Goal: Use online tool/utility: Utilize a website feature to perform a specific function

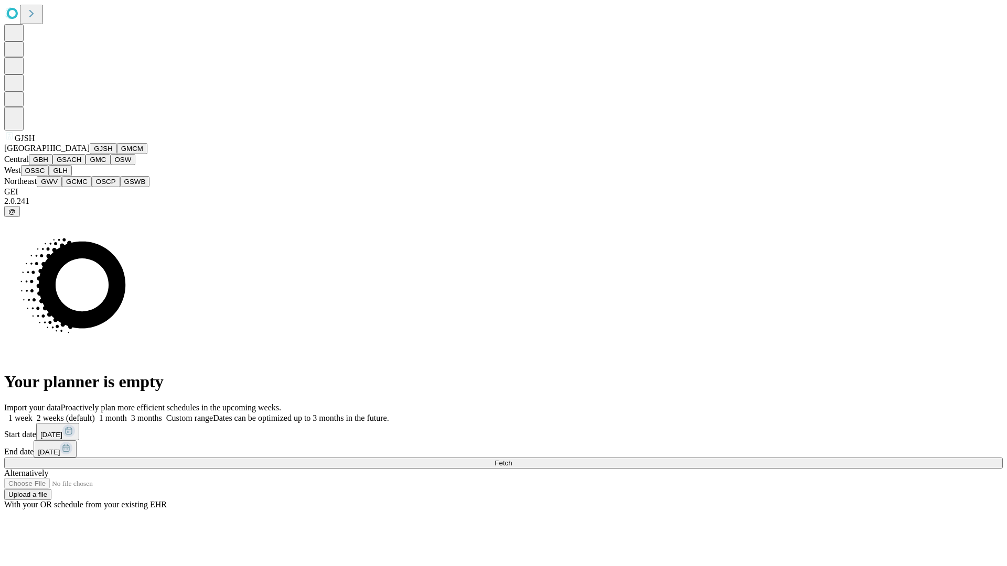
click at [90, 154] on button "GJSH" at bounding box center [103, 148] width 27 height 11
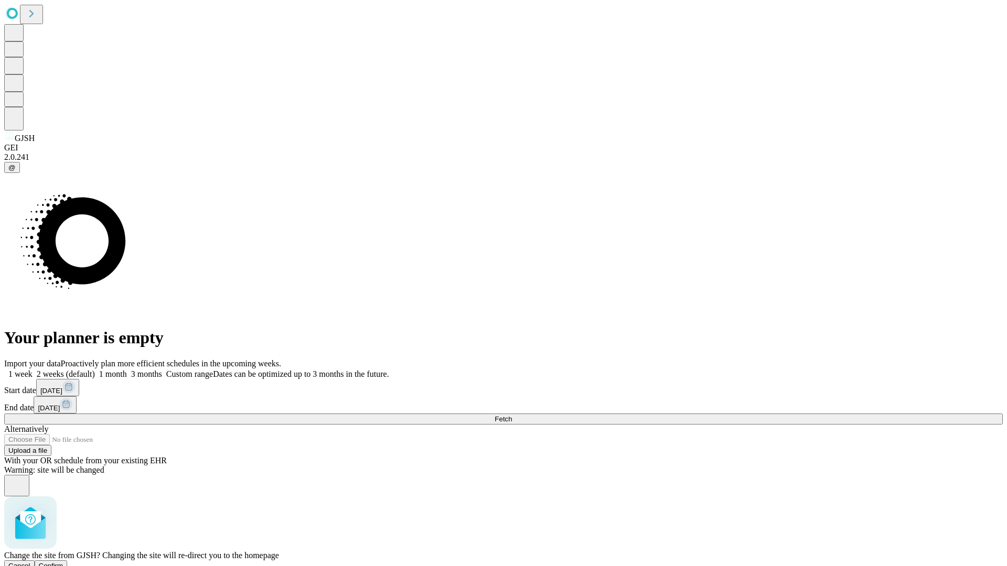
click at [63, 562] on span "Confirm" at bounding box center [51, 566] width 25 height 8
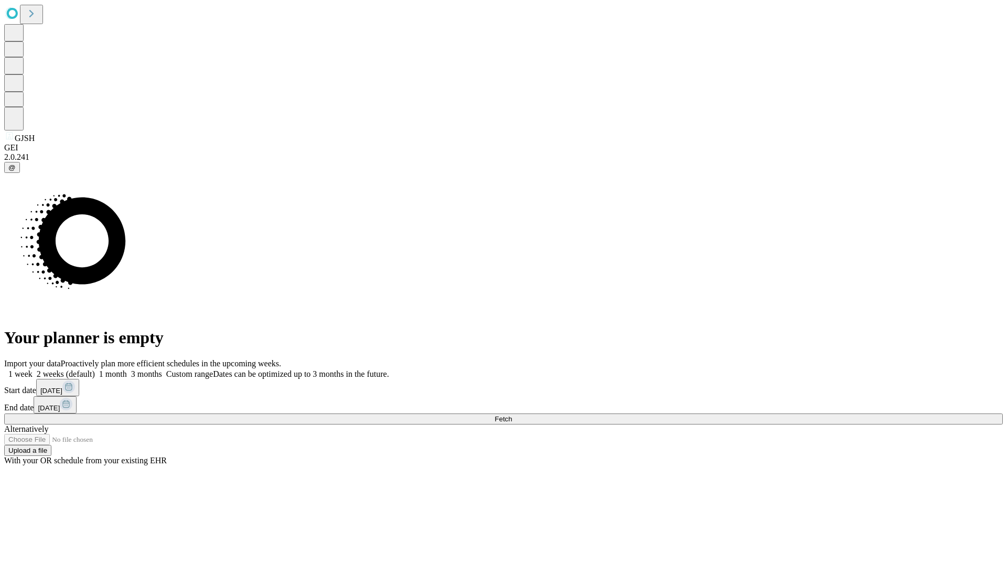
click at [127, 370] on label "1 month" at bounding box center [111, 374] width 32 height 9
click at [512, 415] on span "Fetch" at bounding box center [502, 419] width 17 height 8
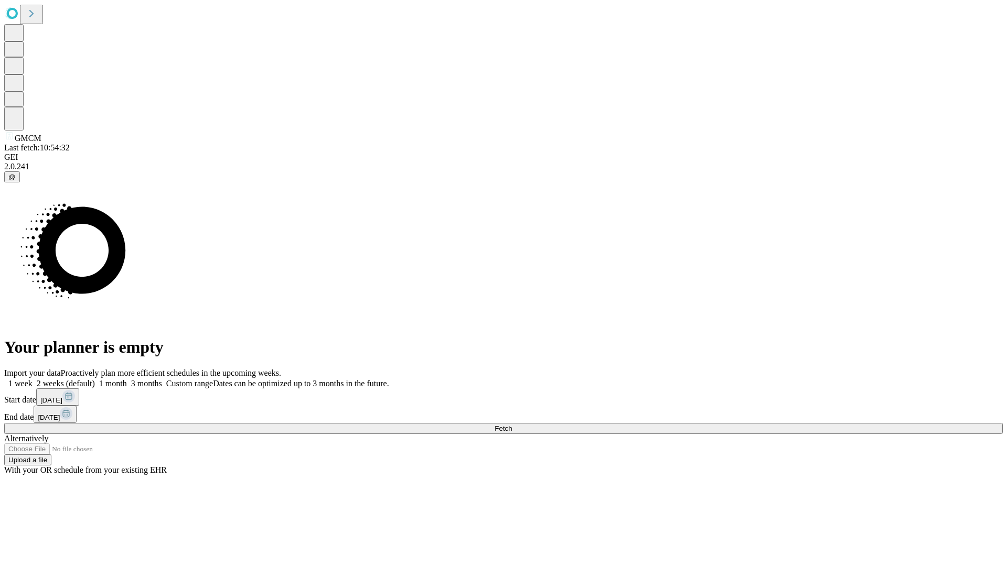
click at [127, 379] on label "1 month" at bounding box center [111, 383] width 32 height 9
click at [512, 425] on span "Fetch" at bounding box center [502, 429] width 17 height 8
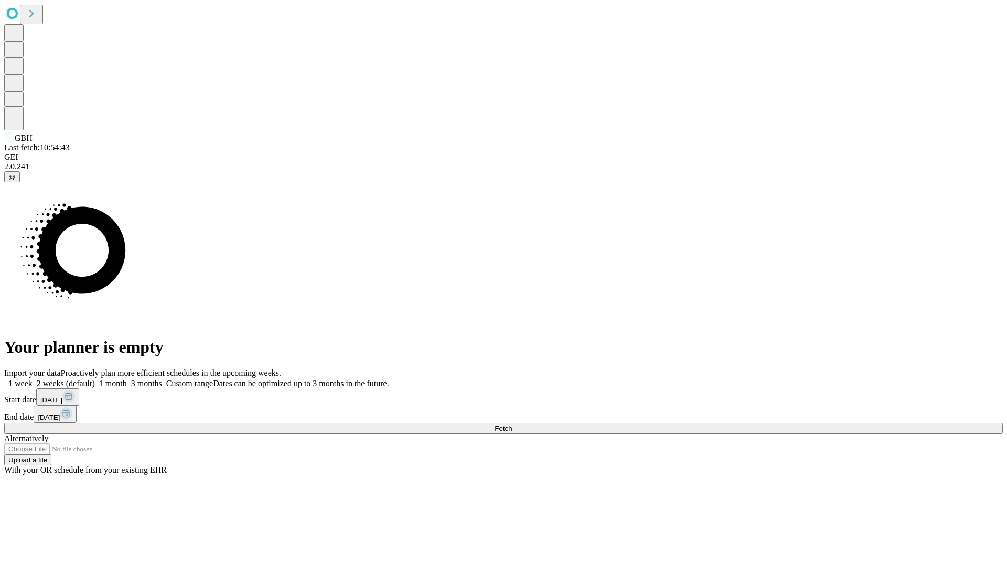
click at [127, 379] on label "1 month" at bounding box center [111, 383] width 32 height 9
click at [512, 425] on span "Fetch" at bounding box center [502, 429] width 17 height 8
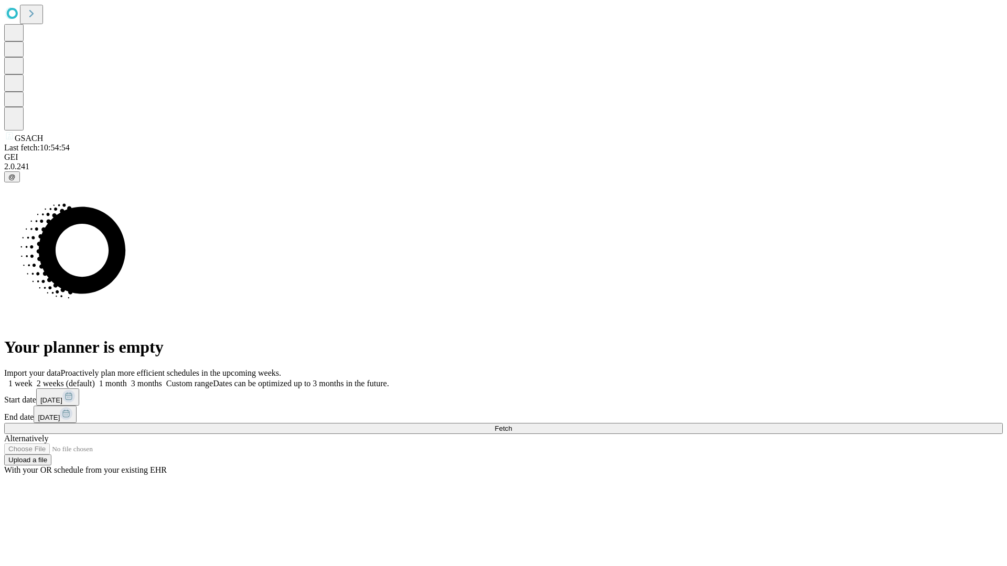
click at [127, 379] on label "1 month" at bounding box center [111, 383] width 32 height 9
click at [512, 425] on span "Fetch" at bounding box center [502, 429] width 17 height 8
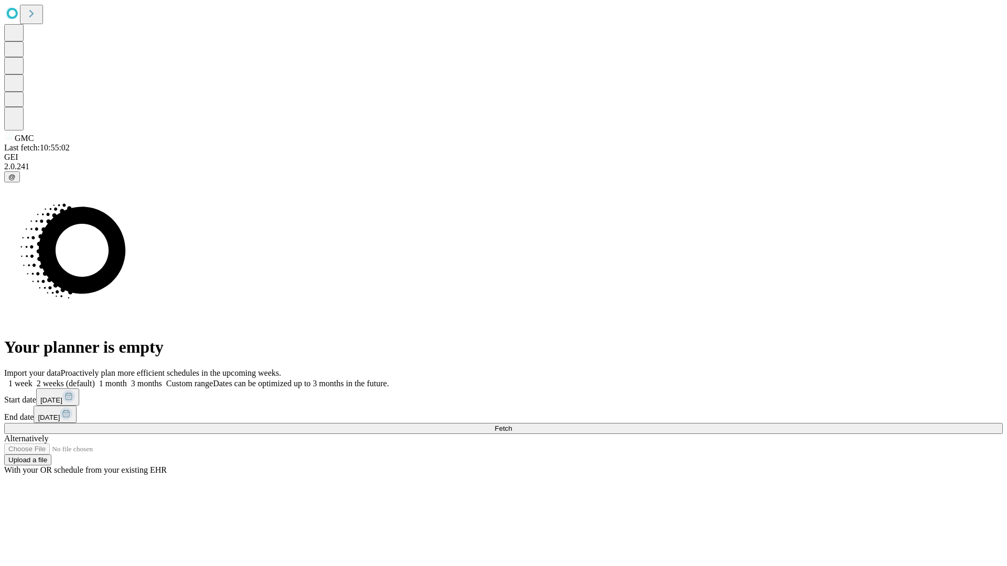
click at [127, 379] on label "1 month" at bounding box center [111, 383] width 32 height 9
click at [512, 425] on span "Fetch" at bounding box center [502, 429] width 17 height 8
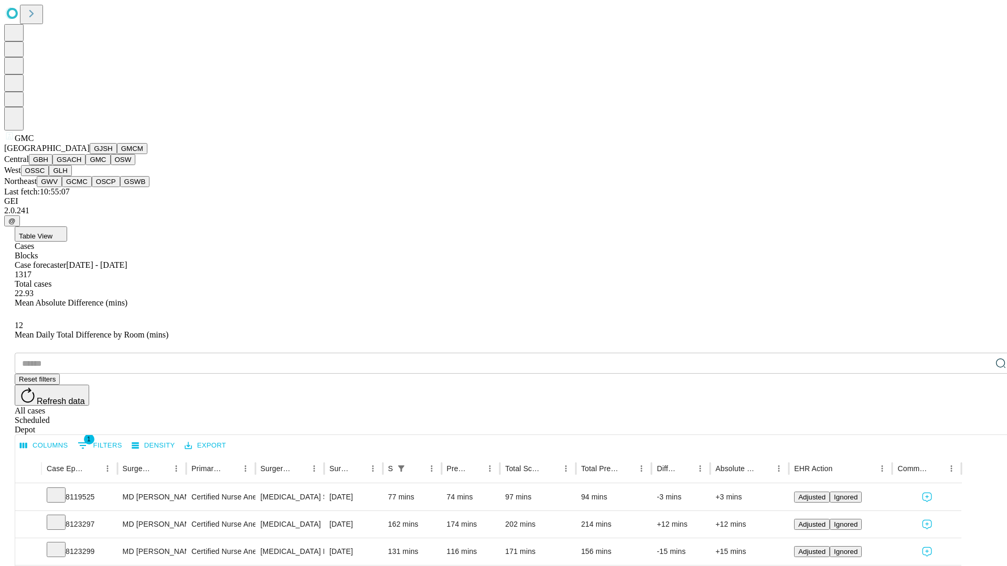
click at [111, 165] on button "OSW" at bounding box center [123, 159] width 25 height 11
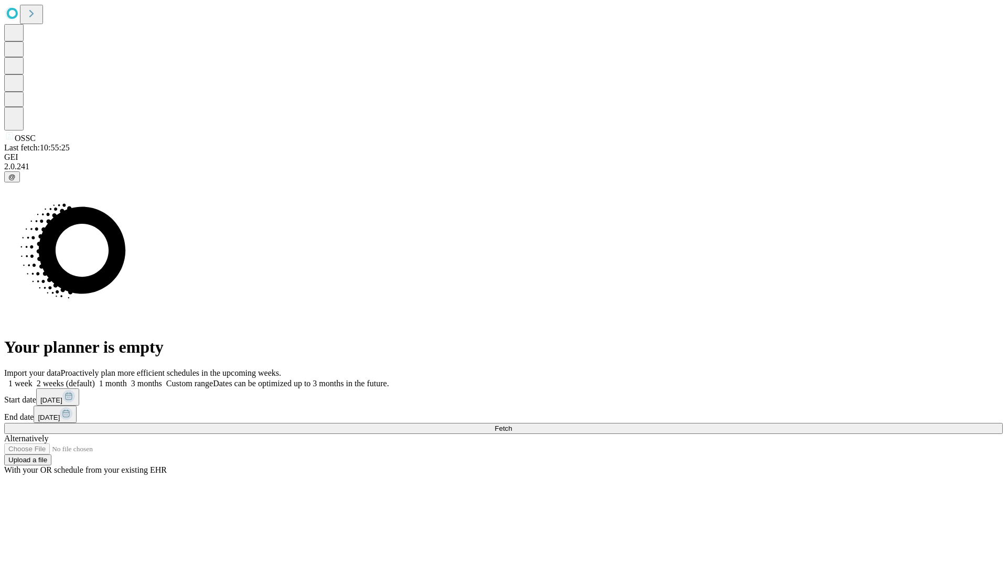
click at [127, 379] on label "1 month" at bounding box center [111, 383] width 32 height 9
click at [512, 425] on span "Fetch" at bounding box center [502, 429] width 17 height 8
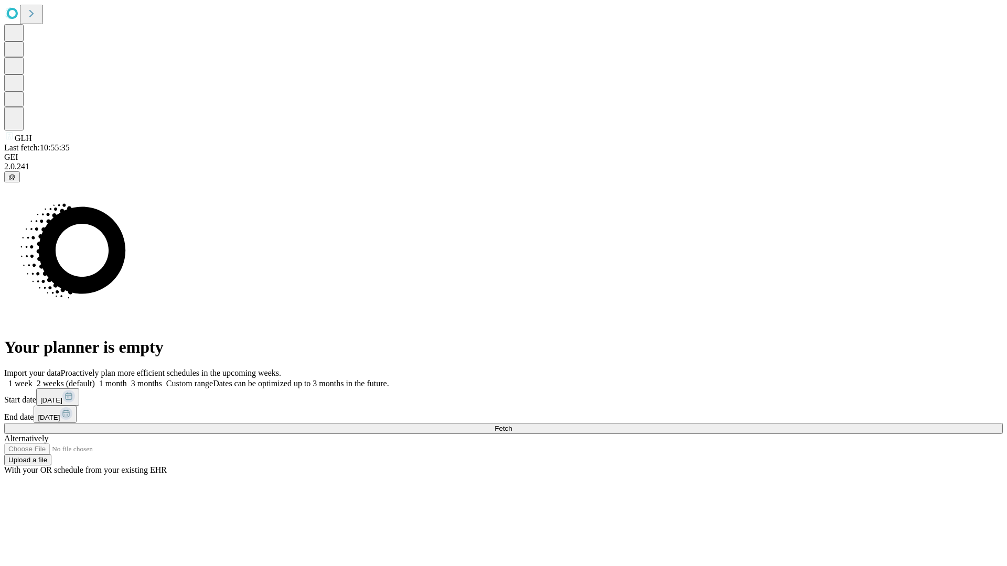
click at [127, 379] on label "1 month" at bounding box center [111, 383] width 32 height 9
click at [512, 425] on span "Fetch" at bounding box center [502, 429] width 17 height 8
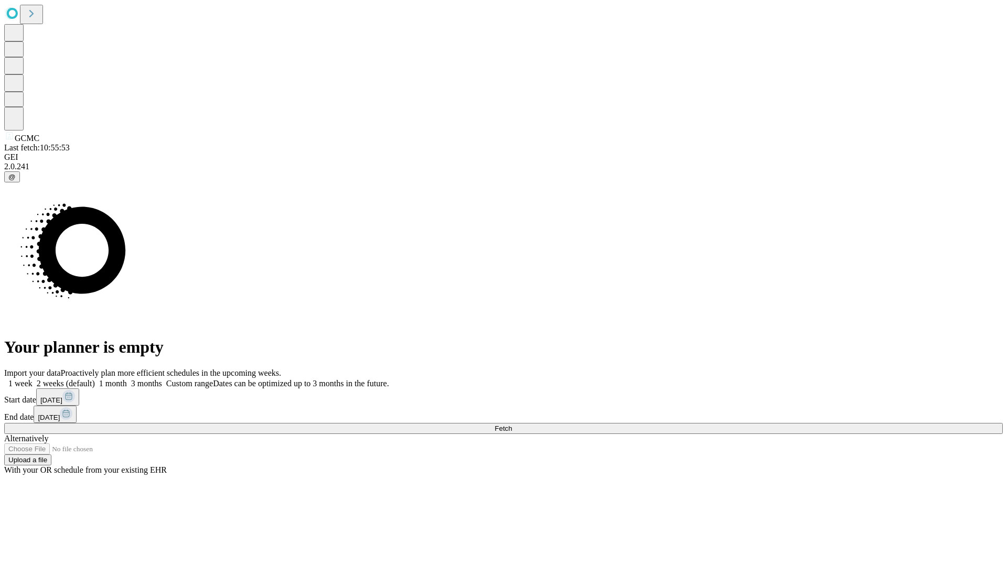
click at [127, 379] on label "1 month" at bounding box center [111, 383] width 32 height 9
click at [512, 425] on span "Fetch" at bounding box center [502, 429] width 17 height 8
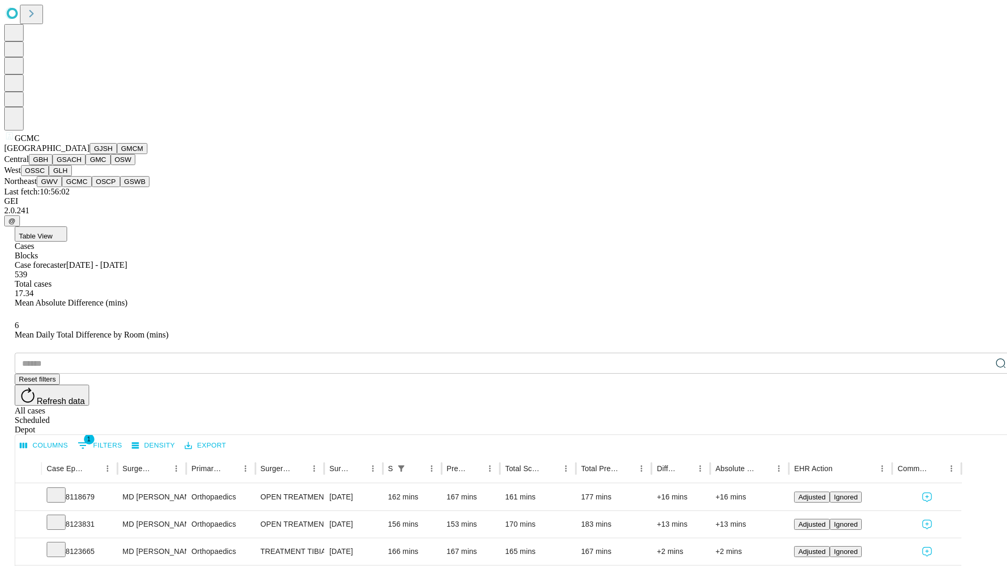
click at [92, 187] on button "OSCP" at bounding box center [106, 181] width 28 height 11
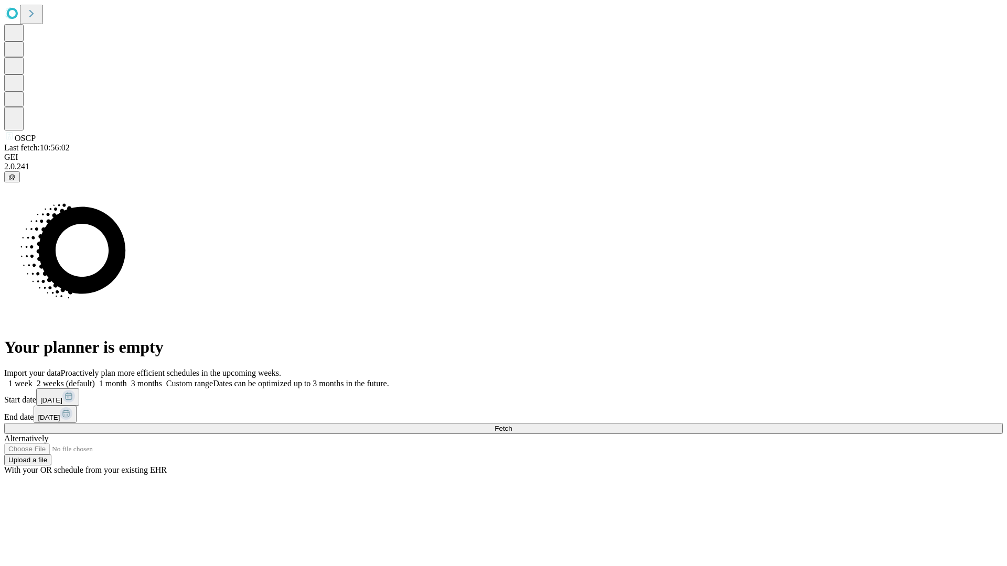
click at [127, 379] on label "1 month" at bounding box center [111, 383] width 32 height 9
click at [512, 425] on span "Fetch" at bounding box center [502, 429] width 17 height 8
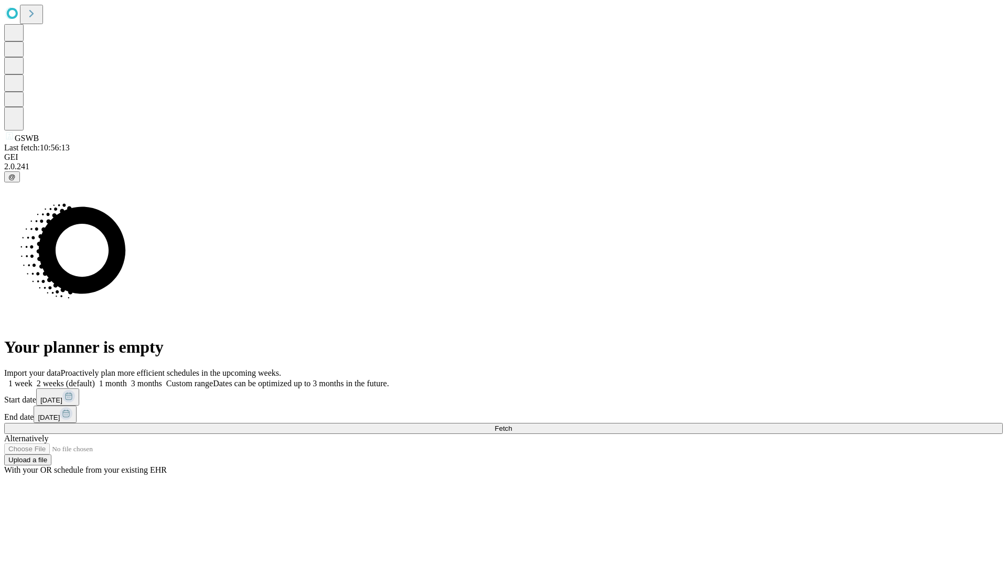
click at [127, 379] on label "1 month" at bounding box center [111, 383] width 32 height 9
click at [512, 425] on span "Fetch" at bounding box center [502, 429] width 17 height 8
